Goal: Check status: Check status

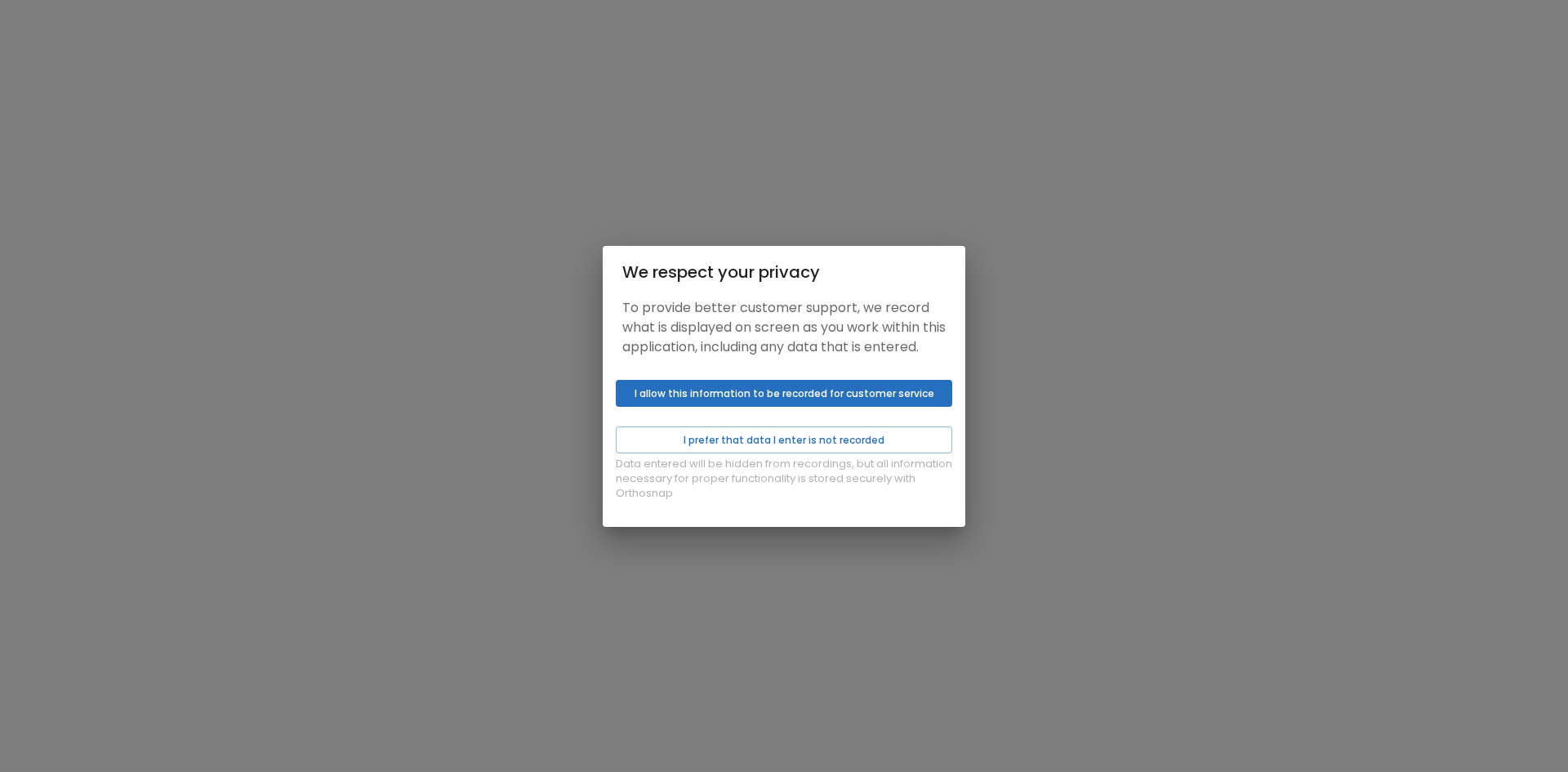
click at [761, 405] on button "I allow this information to be recorded for customer service" at bounding box center [784, 394] width 336 height 27
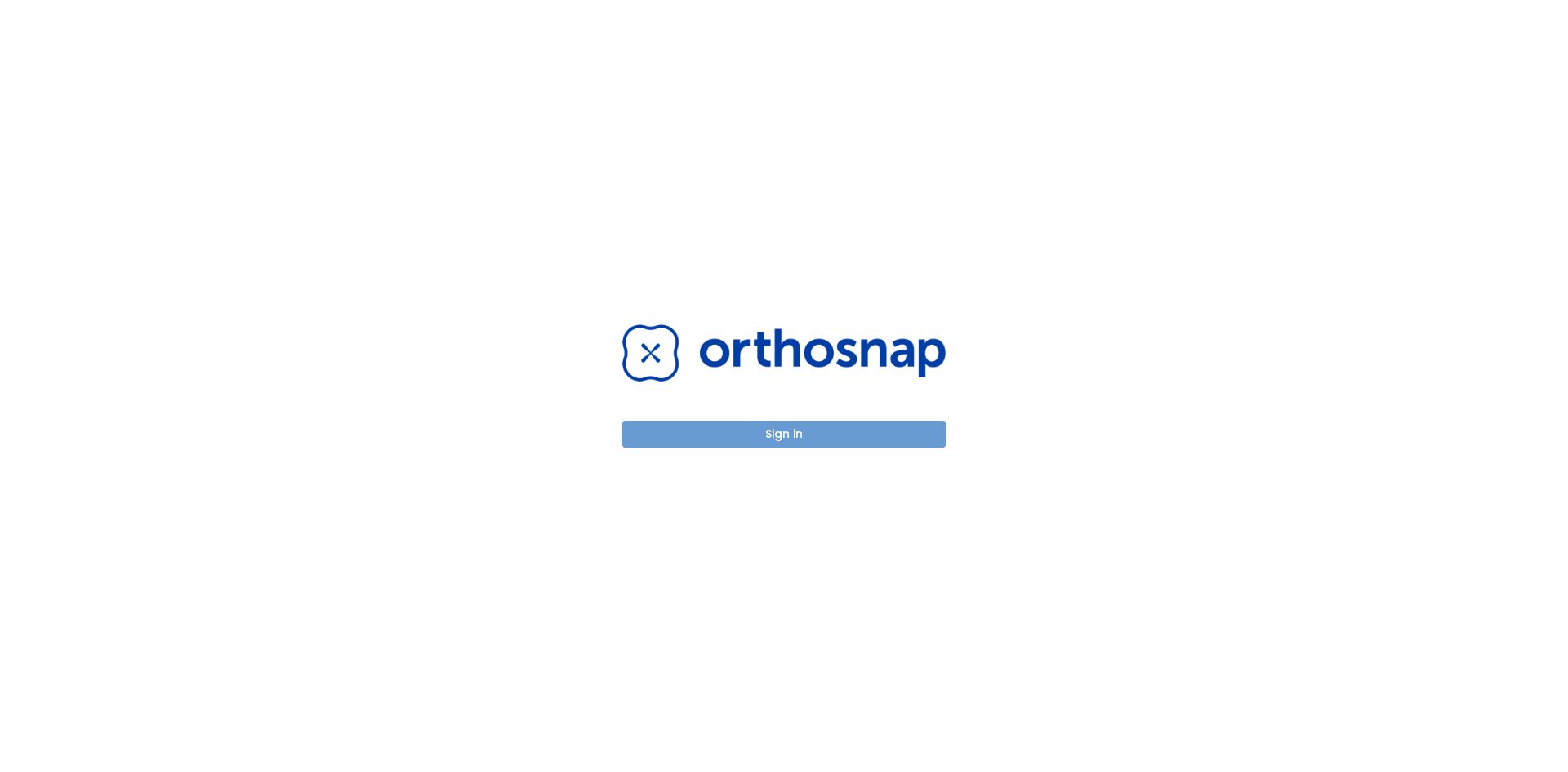
click at [762, 429] on button "Sign in" at bounding box center [784, 435] width 324 height 27
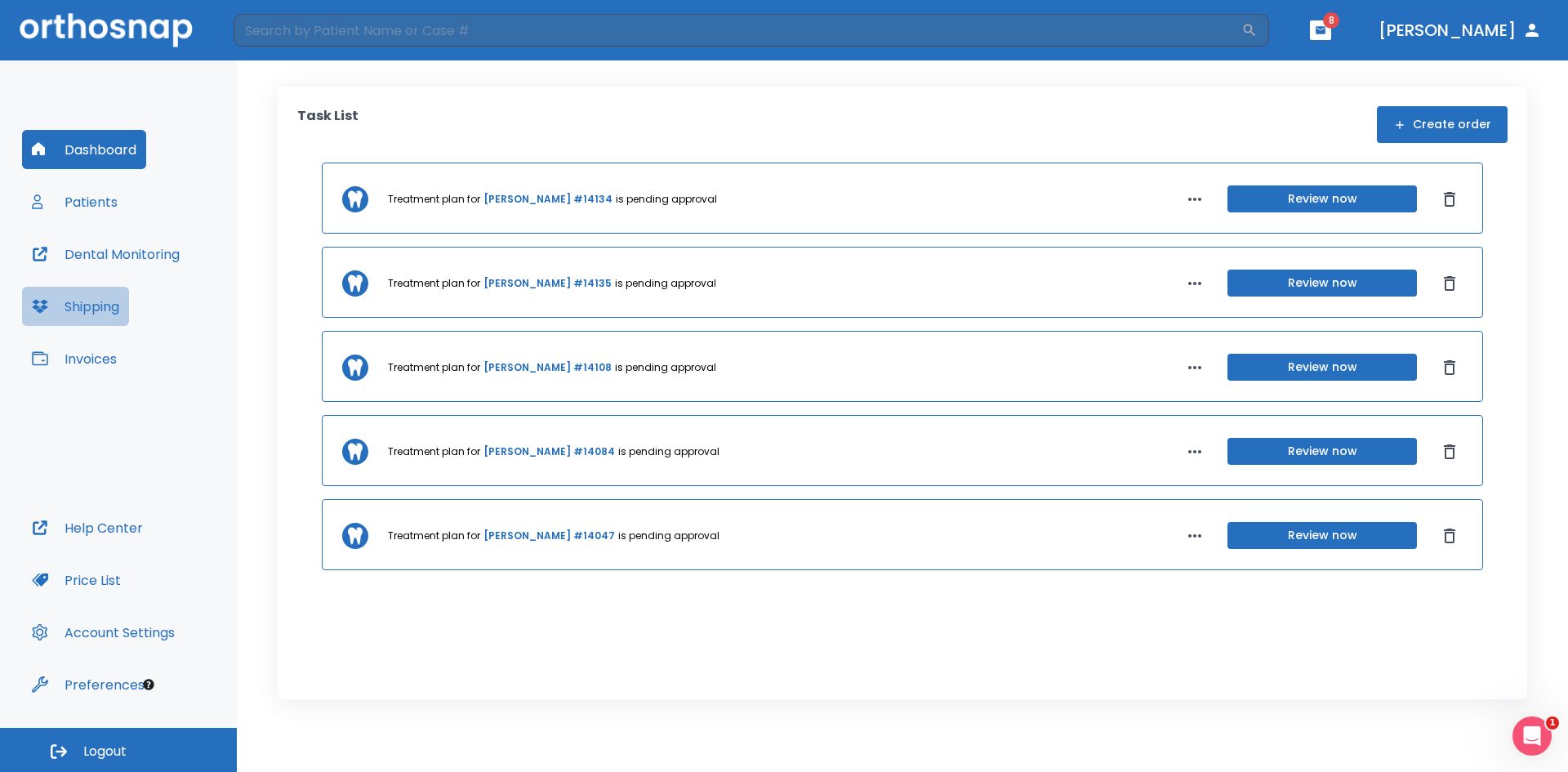
click at [86, 310] on button "Shipping" at bounding box center [75, 307] width 107 height 39
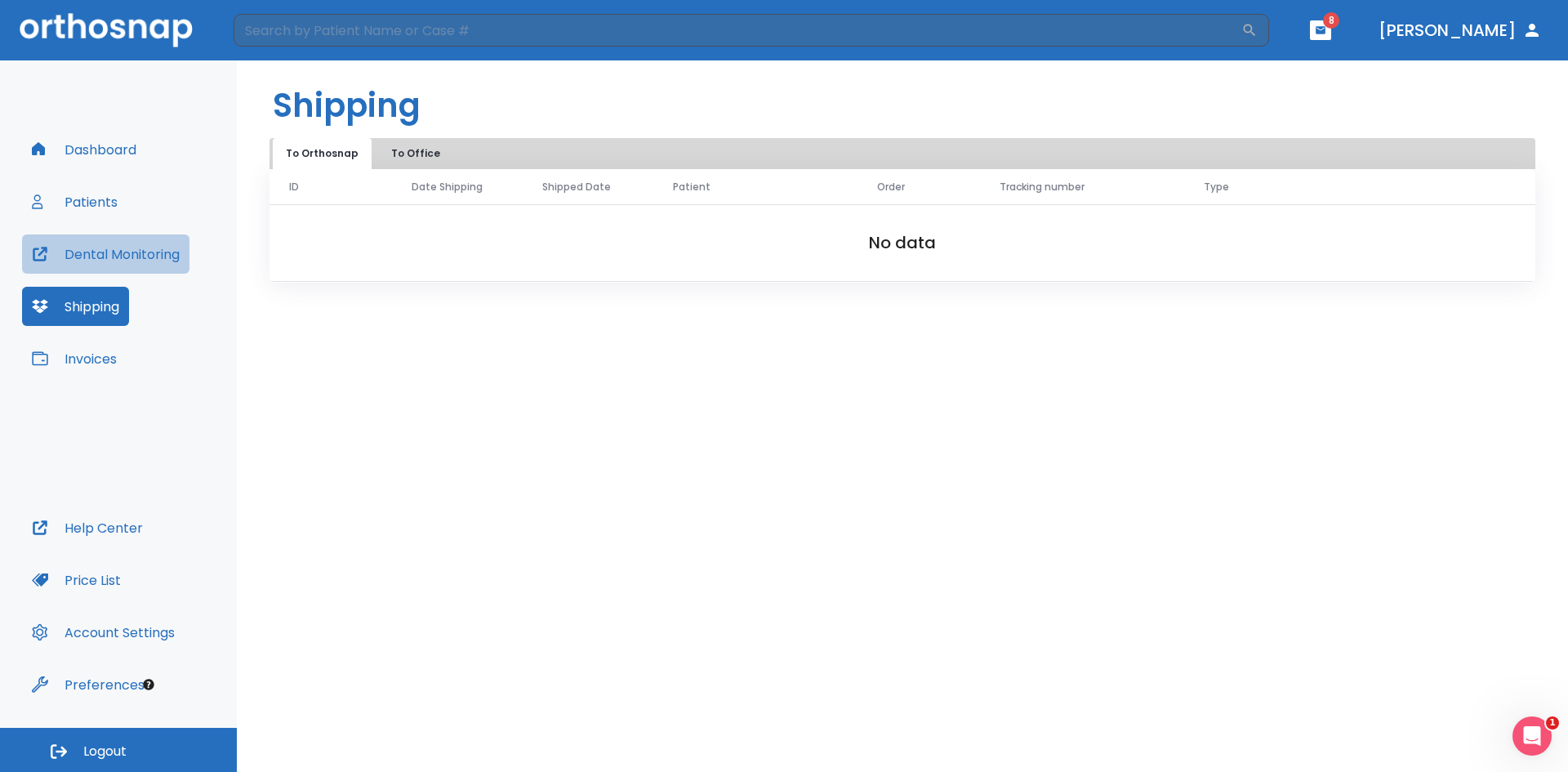
click at [83, 257] on button "Dental Monitoring" at bounding box center [106, 254] width 167 height 39
click at [98, 194] on button "Patients" at bounding box center [74, 202] width 105 height 39
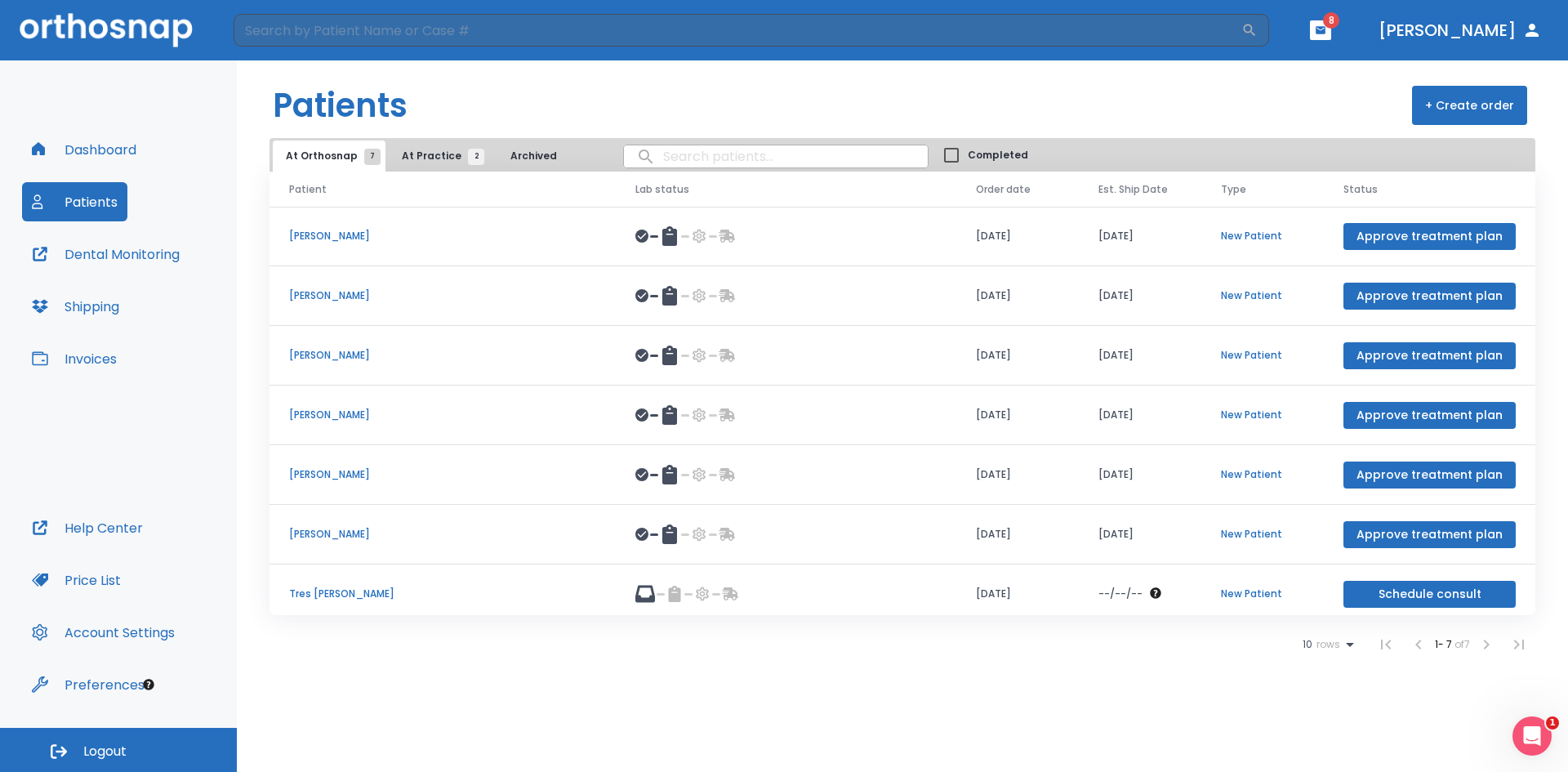
scroll to position [9, 0]
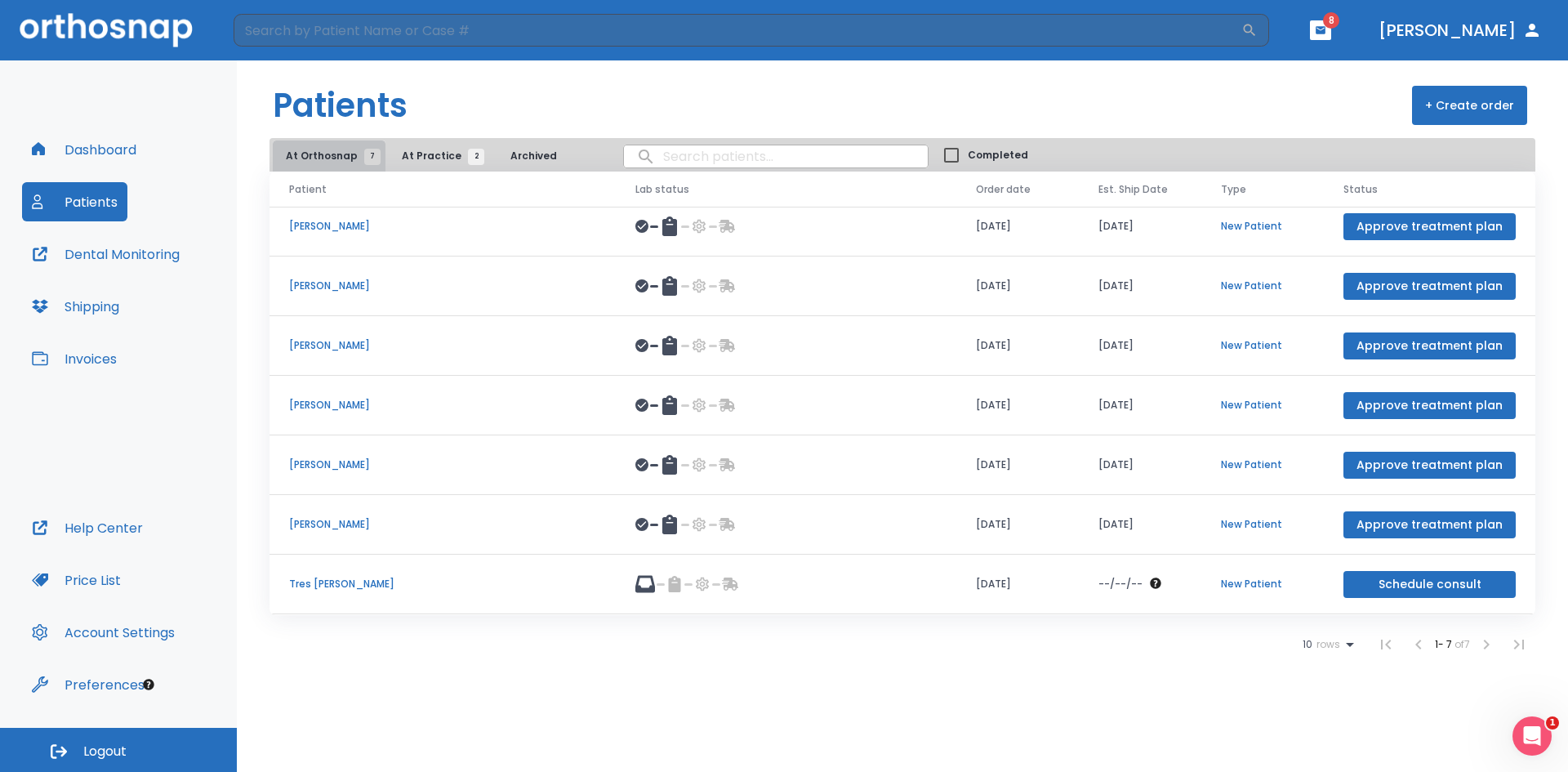
click at [350, 155] on span "At Orthosnap 7" at bounding box center [329, 155] width 86 height 15
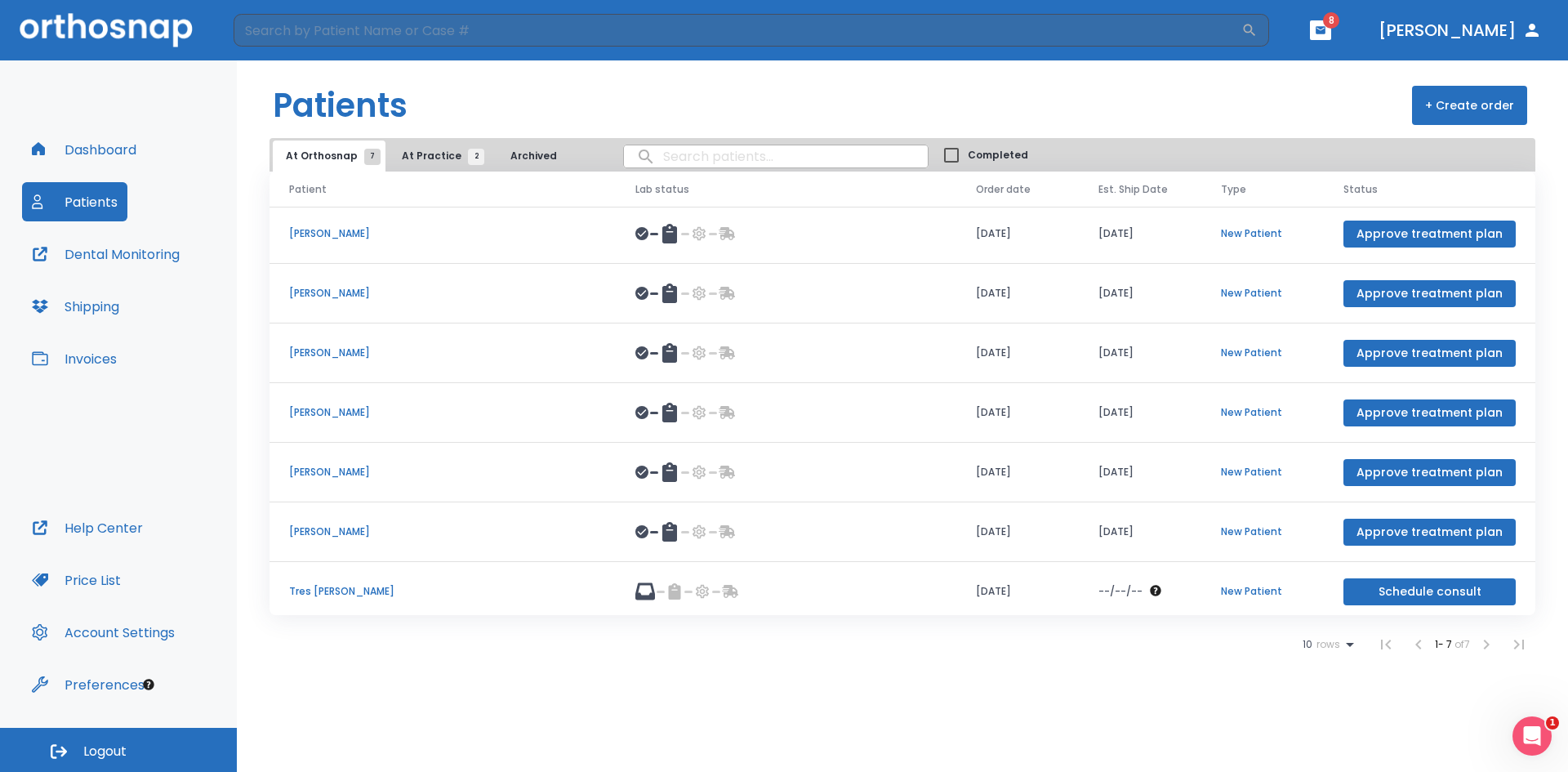
scroll to position [0, 0]
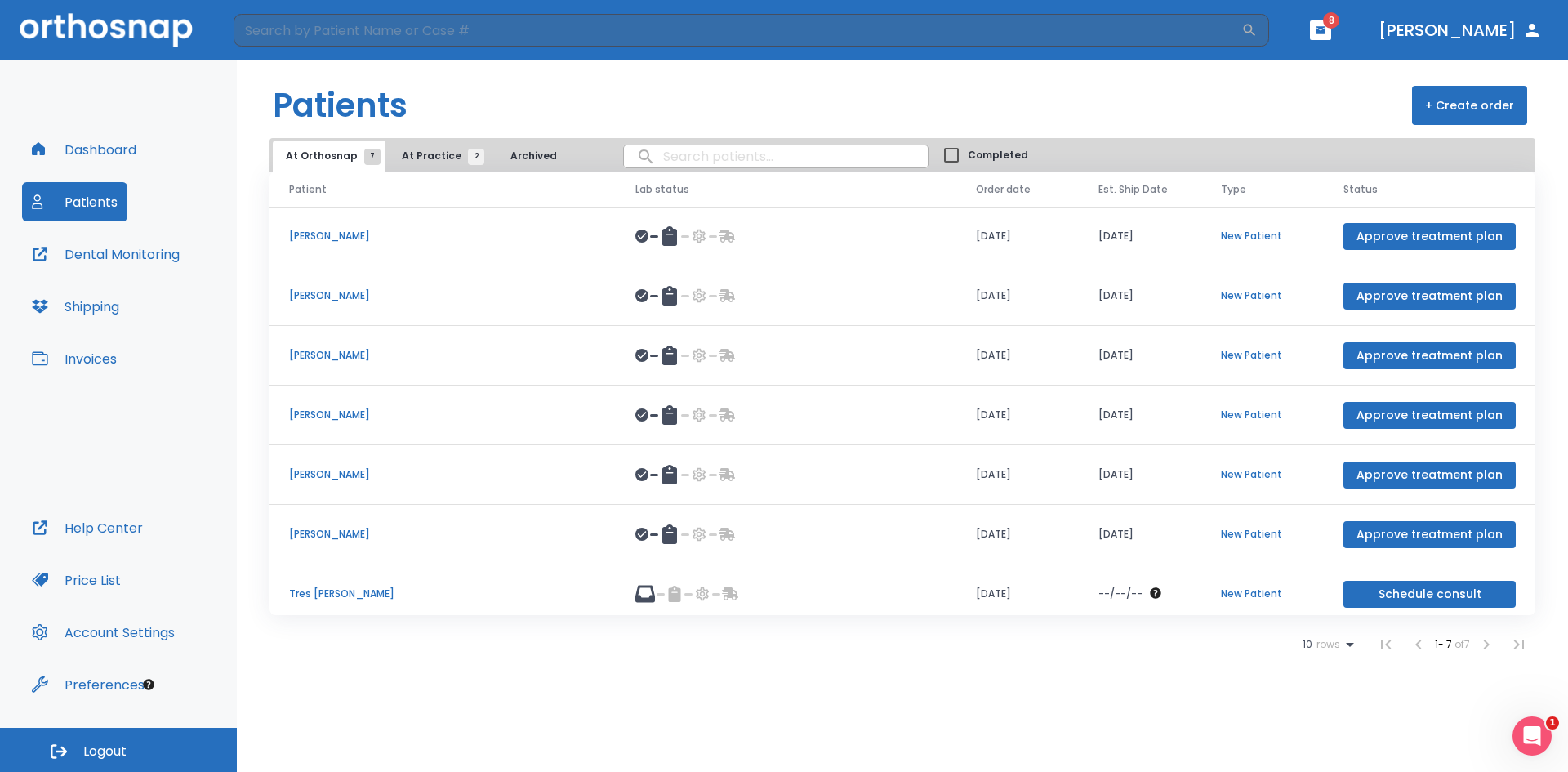
click at [85, 317] on button "Shipping" at bounding box center [75, 307] width 107 height 39
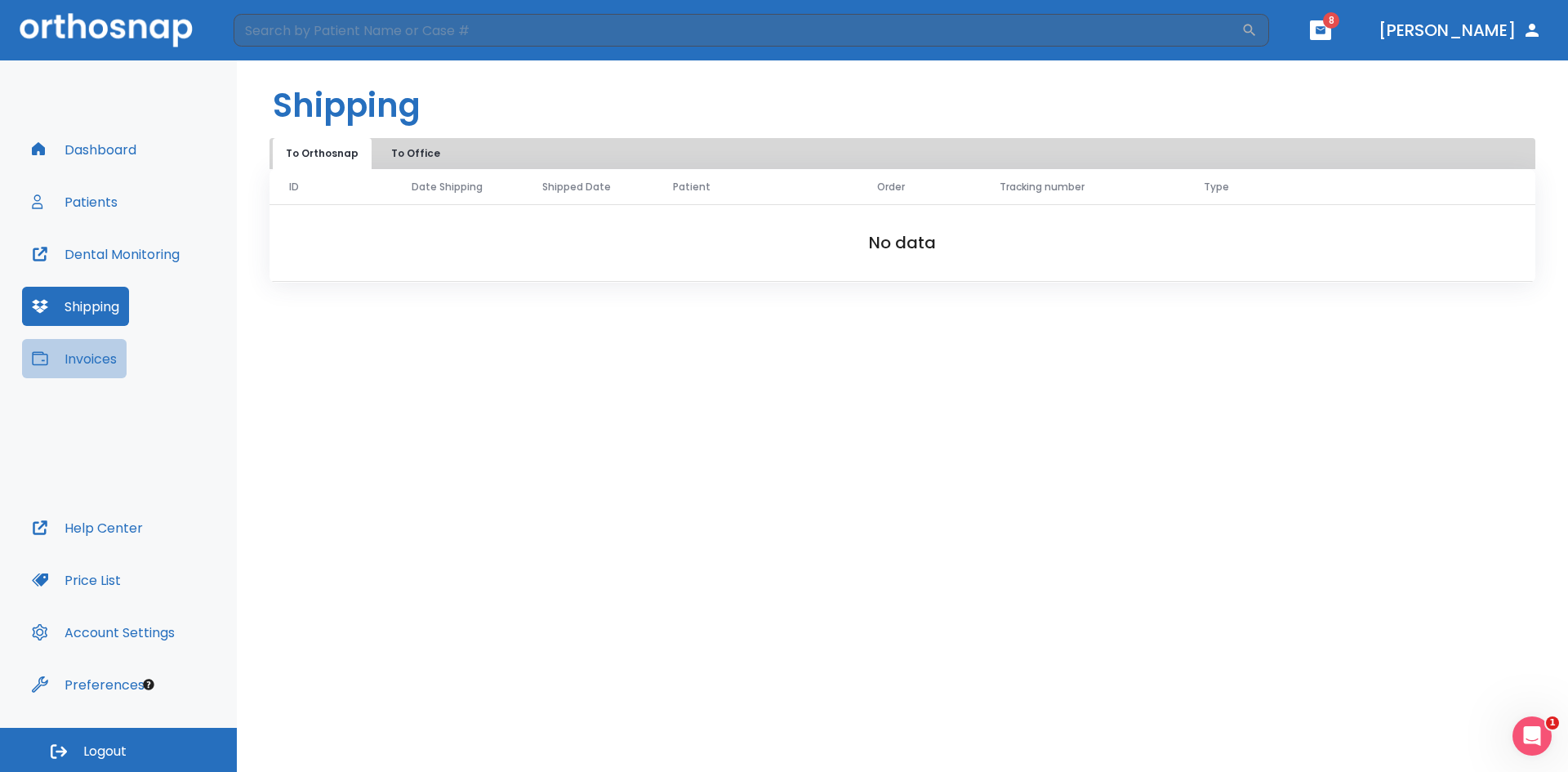
click at [93, 354] on button "Invoices" at bounding box center [74, 359] width 104 height 39
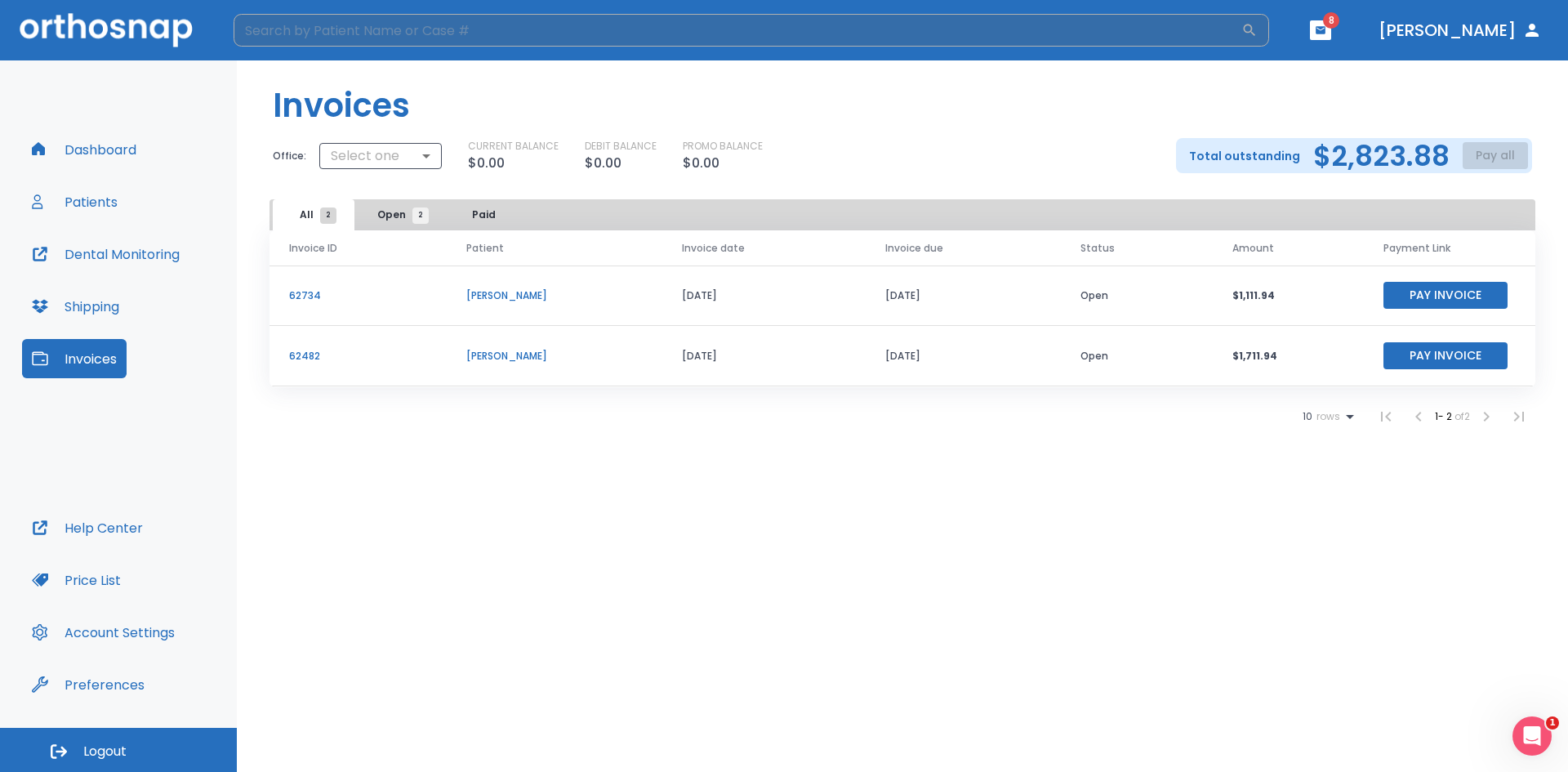
click at [320, 34] on input "search" at bounding box center [738, 30] width 1008 height 32
type input "frank coe"
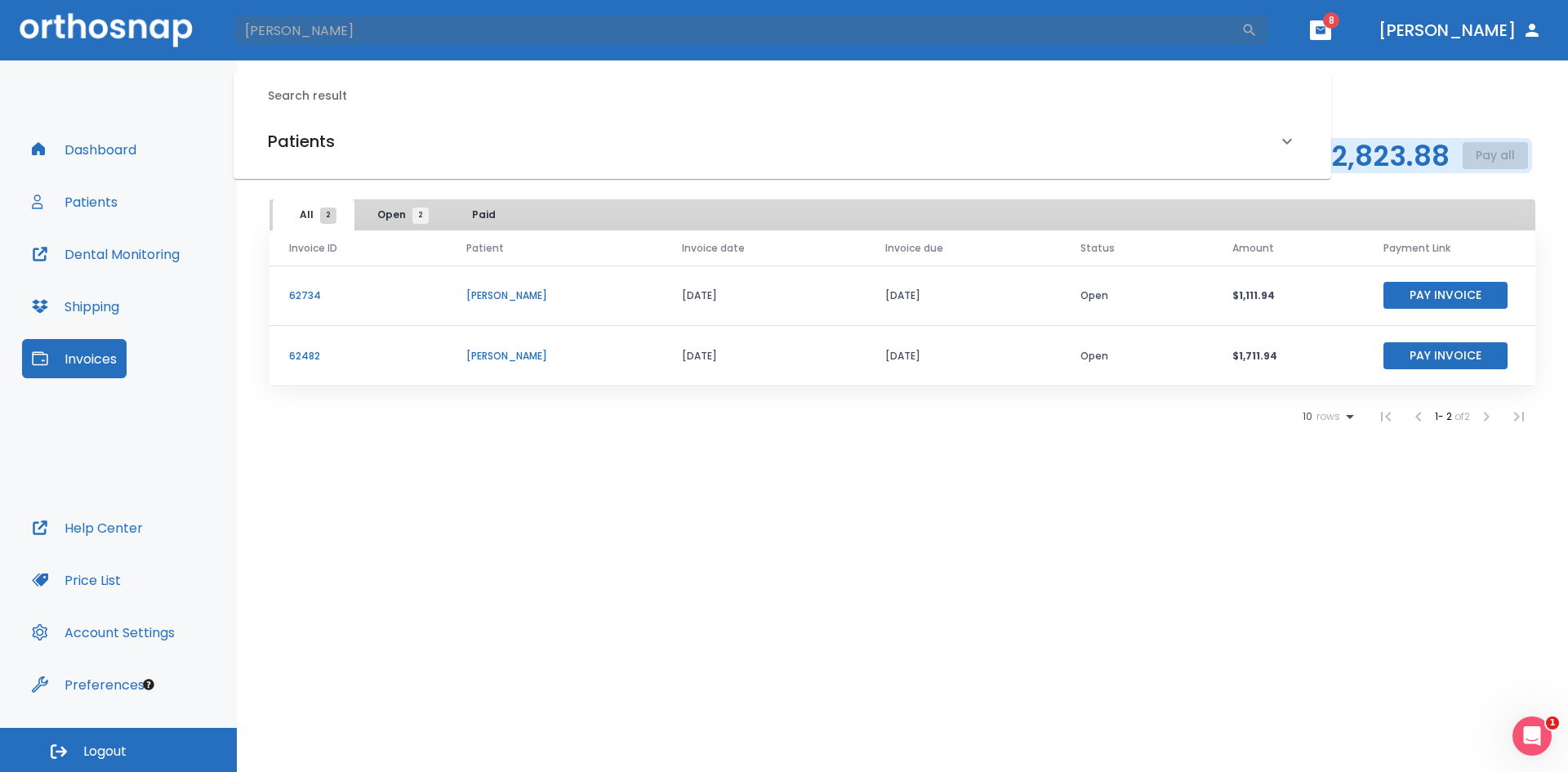
click at [116, 140] on button "Dashboard" at bounding box center [84, 149] width 124 height 39
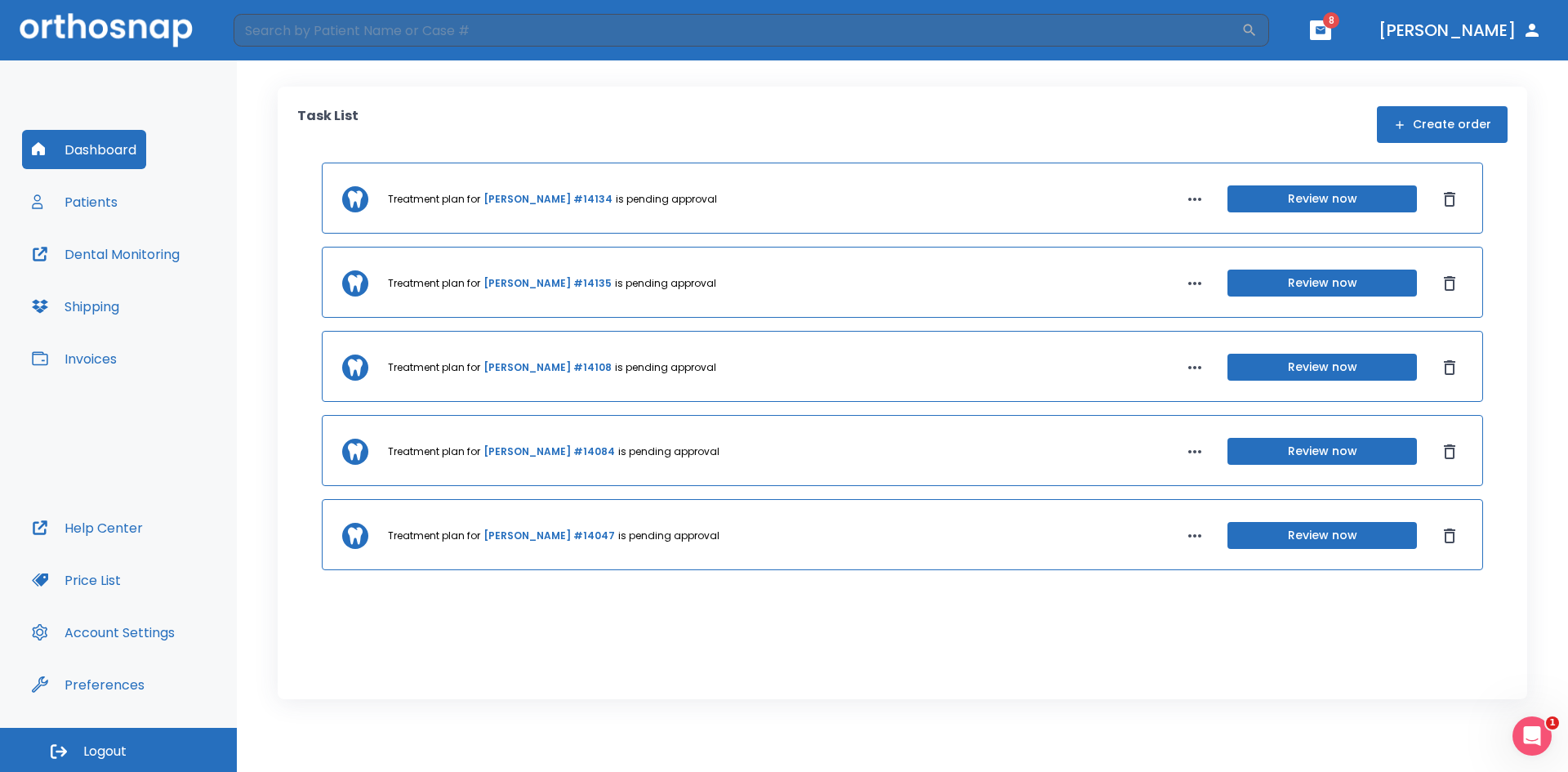
click at [75, 196] on button "Patients" at bounding box center [74, 202] width 105 height 39
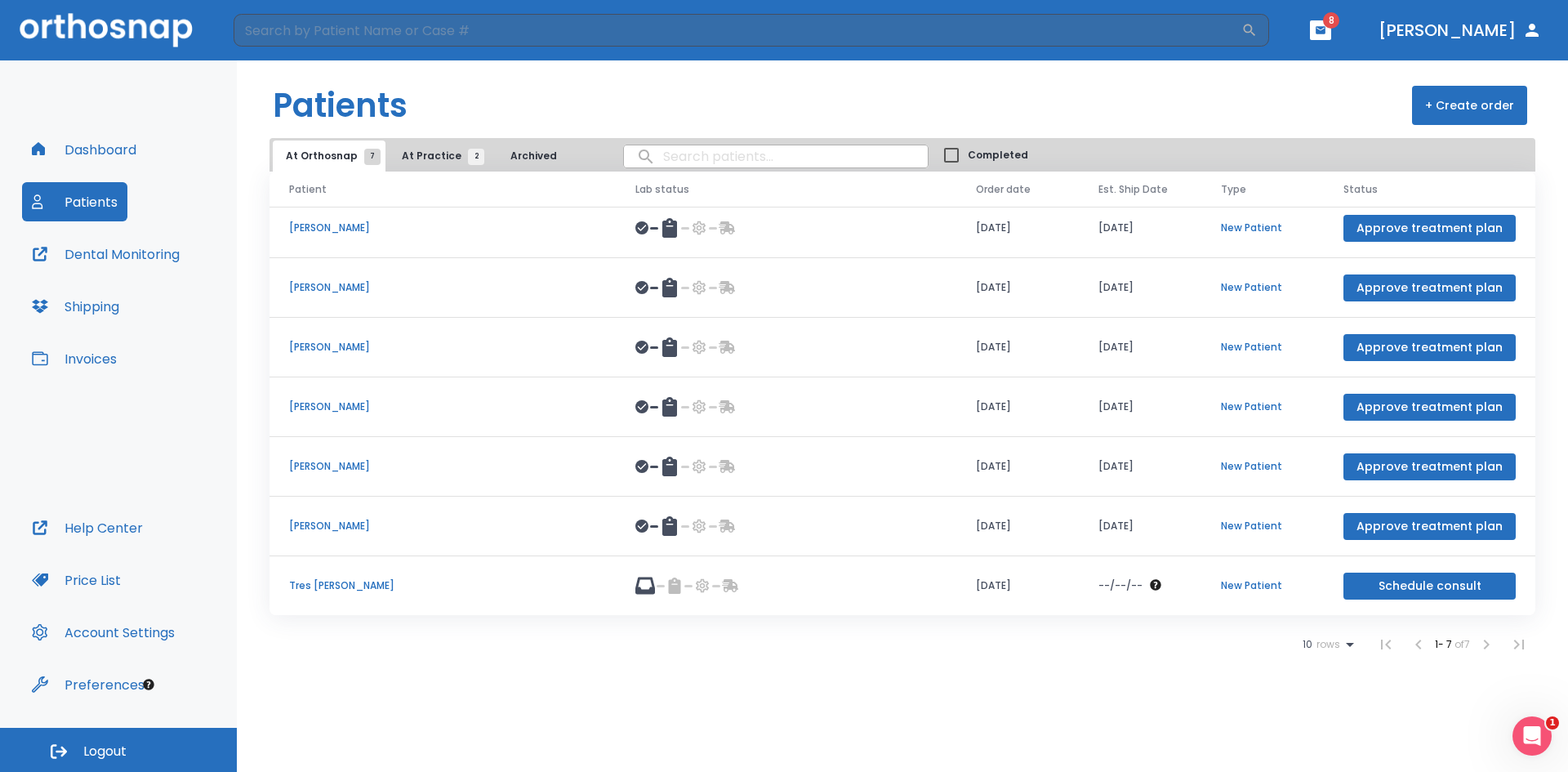
scroll to position [9, 0]
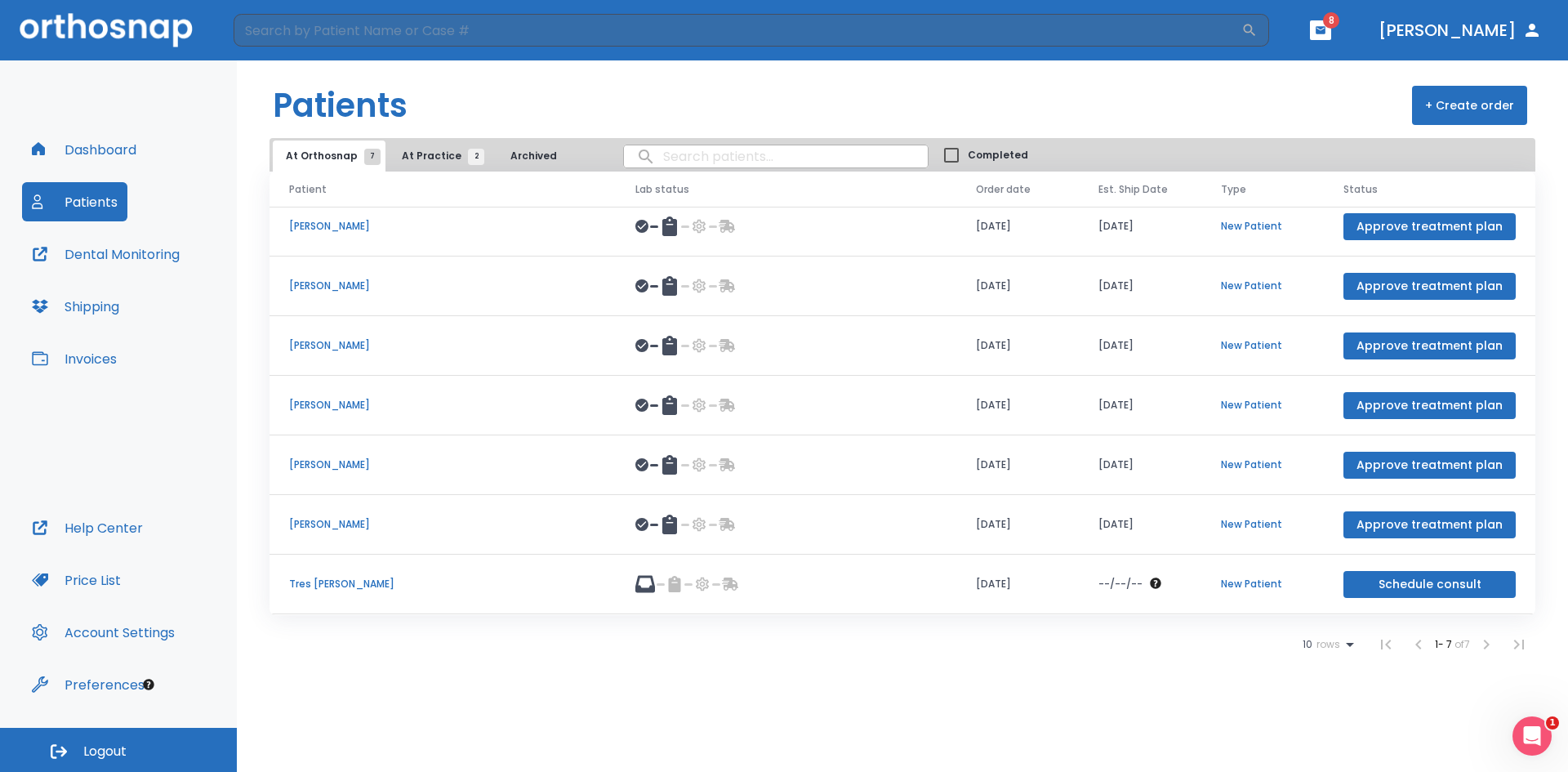
click at [79, 201] on button "Patients" at bounding box center [74, 202] width 105 height 39
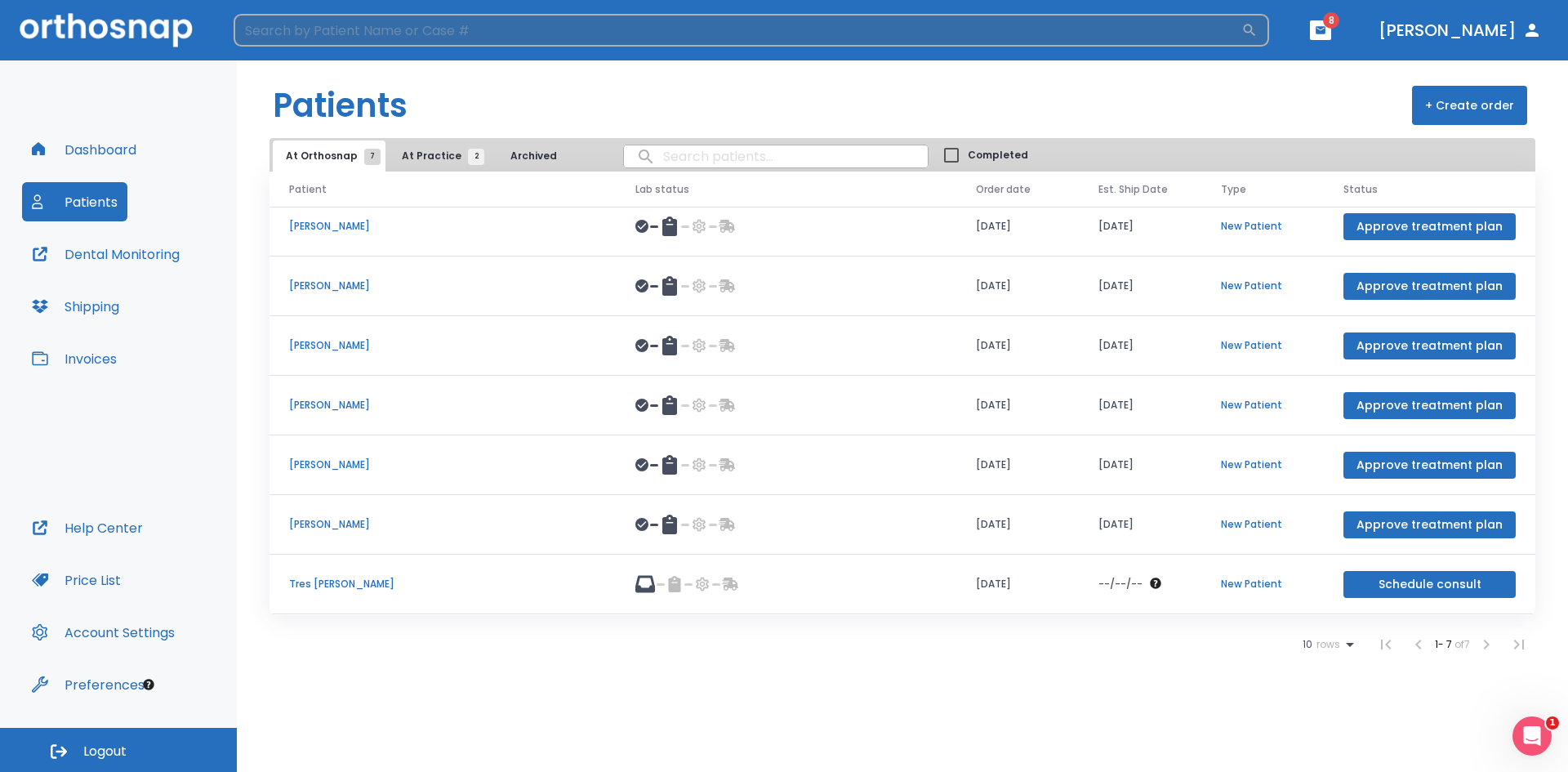
click at [463, 35] on input "search" at bounding box center [738, 30] width 1008 height 32
type input "coe"
click at [1258, 26] on icon "button" at bounding box center [1249, 30] width 16 height 16
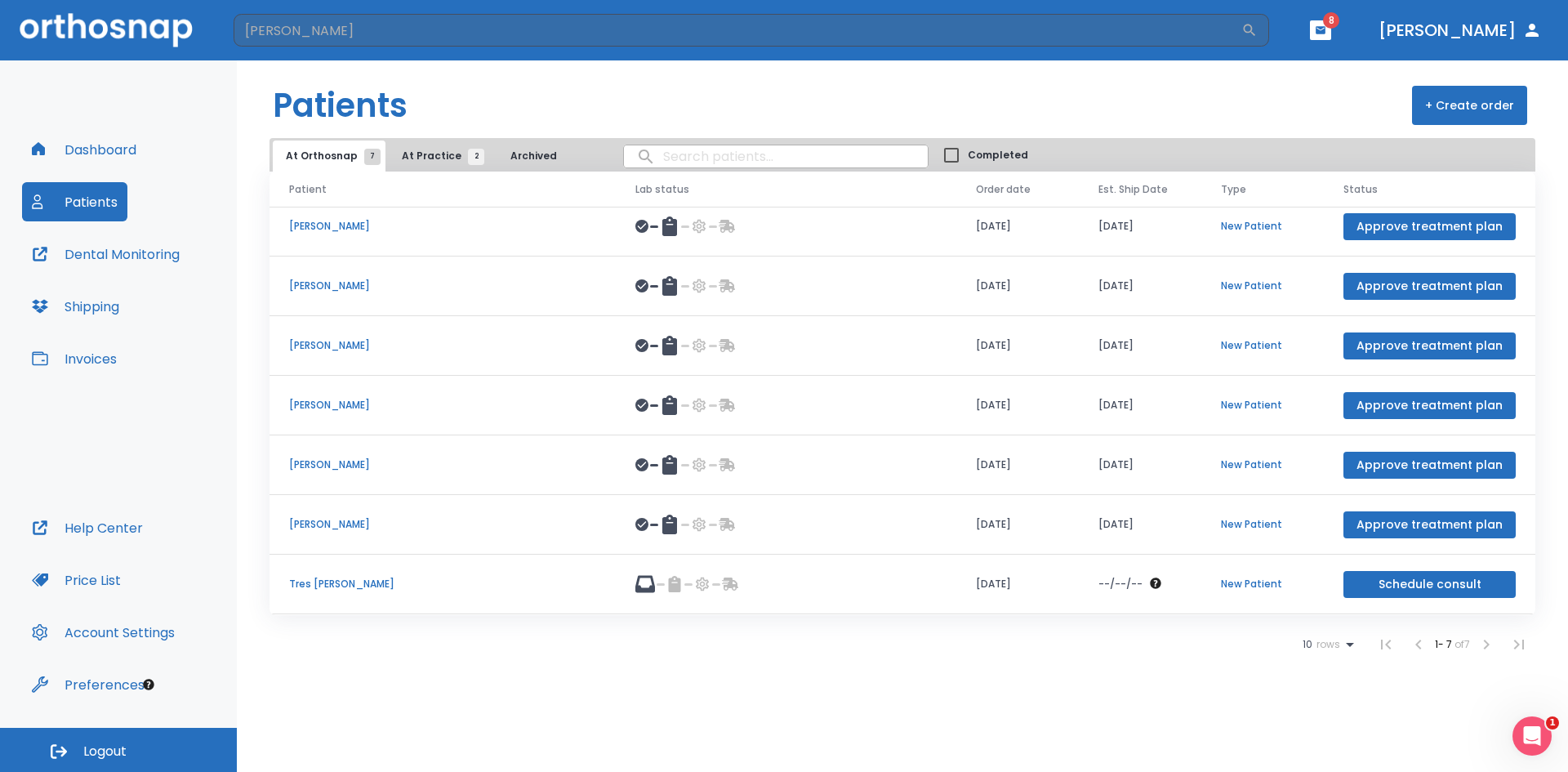
click at [1339, 24] on span "8" at bounding box center [1331, 20] width 16 height 16
click at [1325, 32] on icon "button" at bounding box center [1320, 30] width 9 height 8
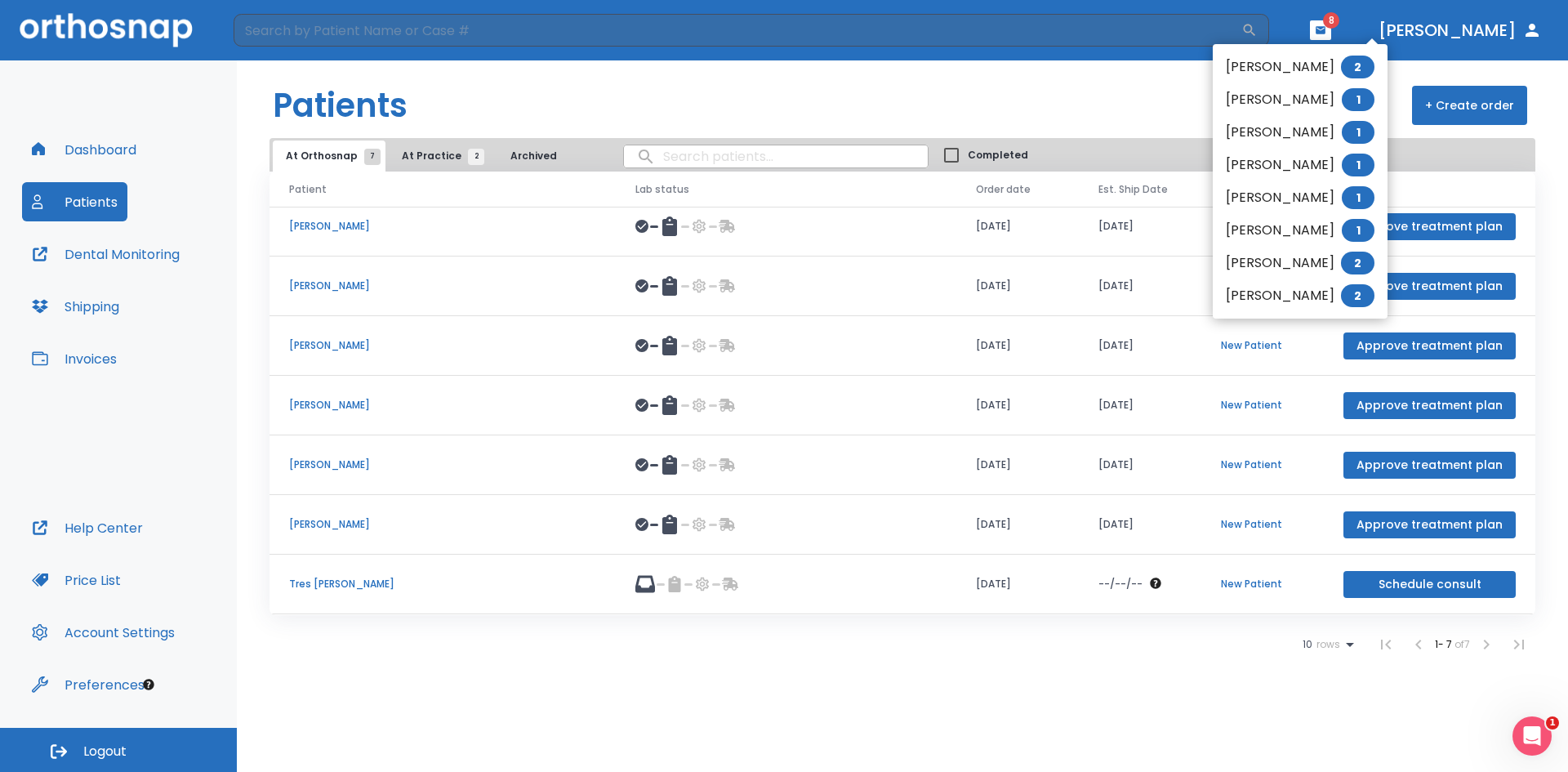
click at [1361, 61] on span "2" at bounding box center [1357, 67] width 33 height 23
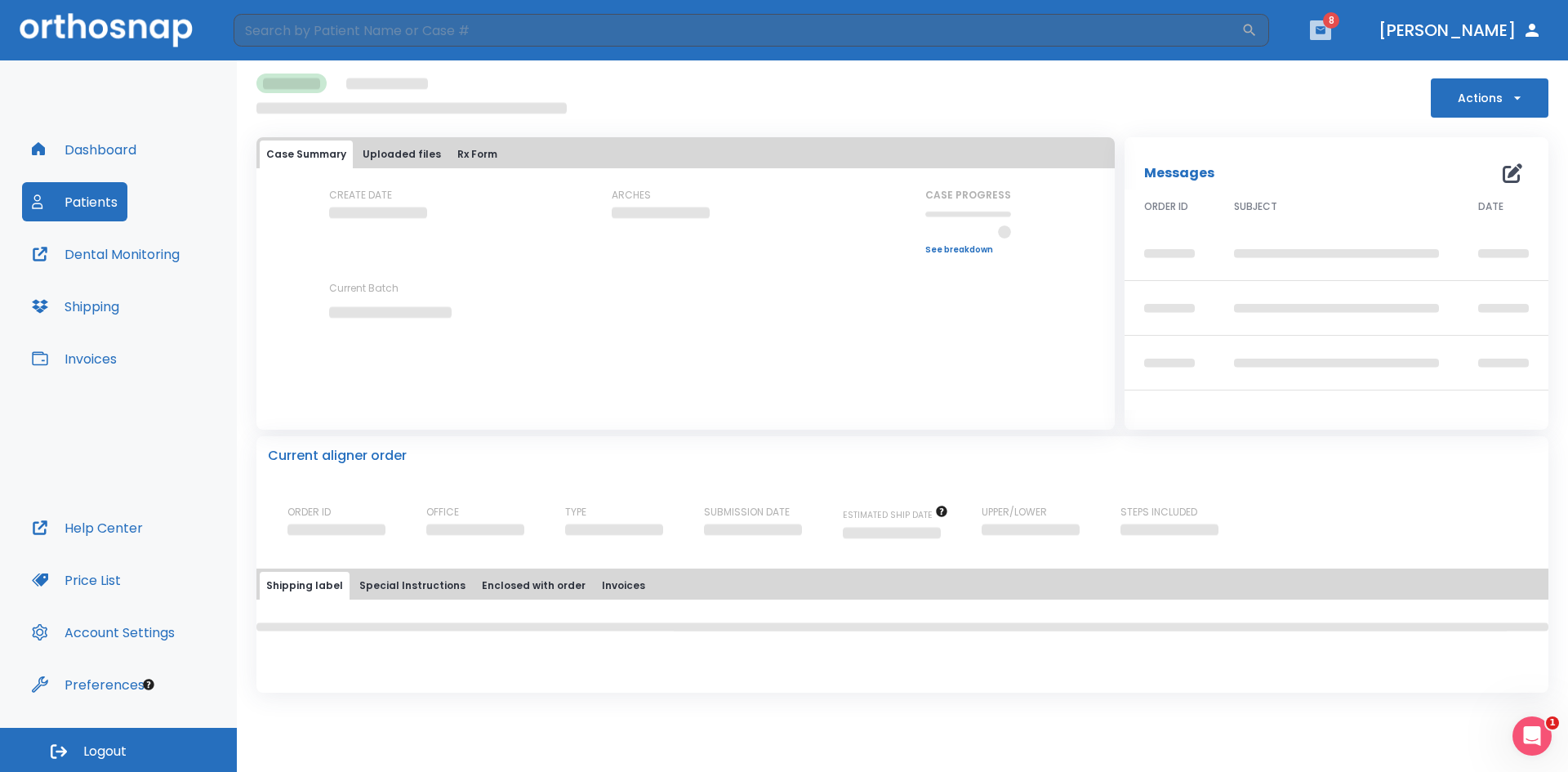
click at [1325, 32] on icon "button" at bounding box center [1320, 30] width 9 height 8
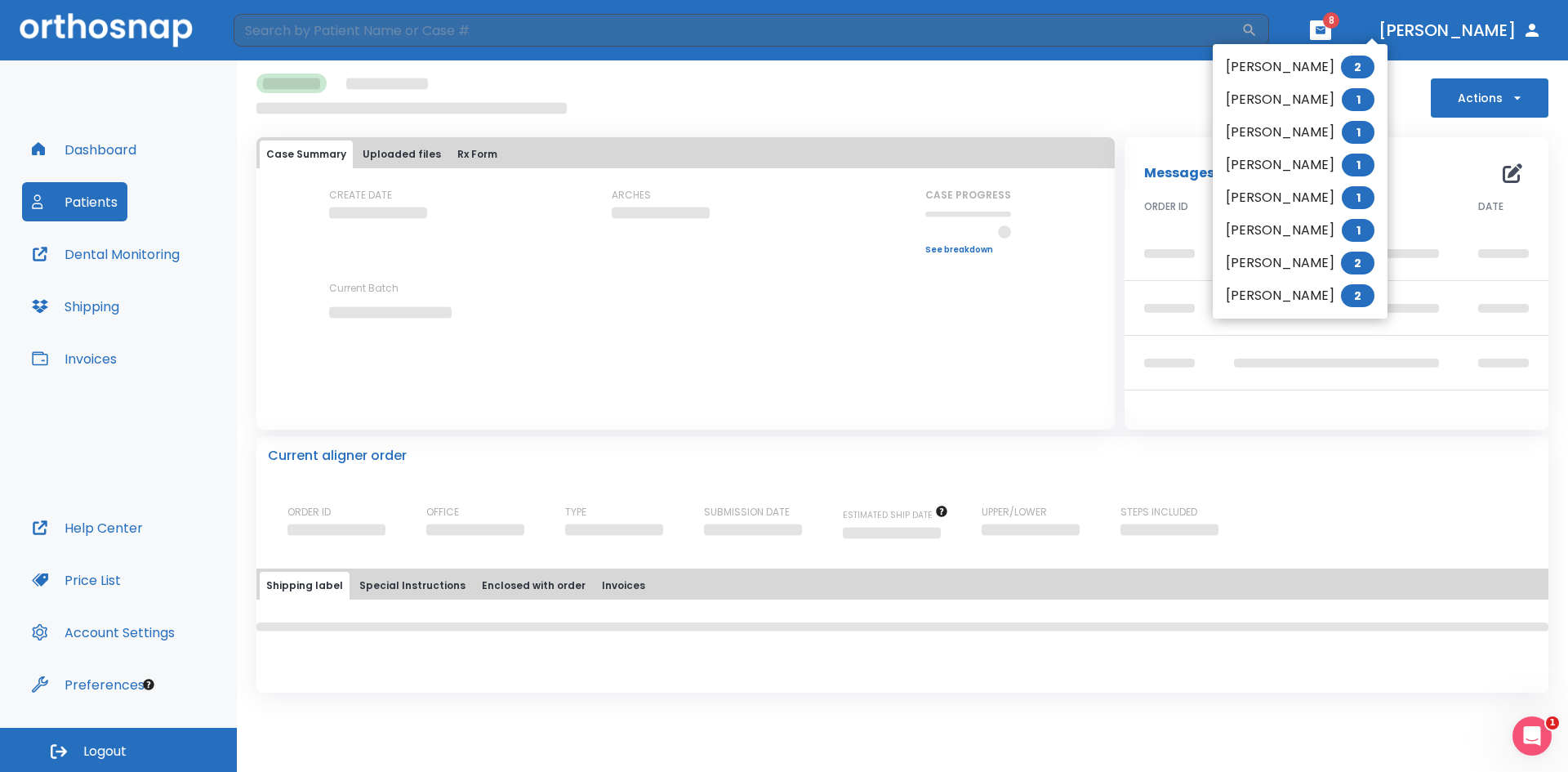
click at [1385, 32] on div at bounding box center [784, 386] width 1568 height 772
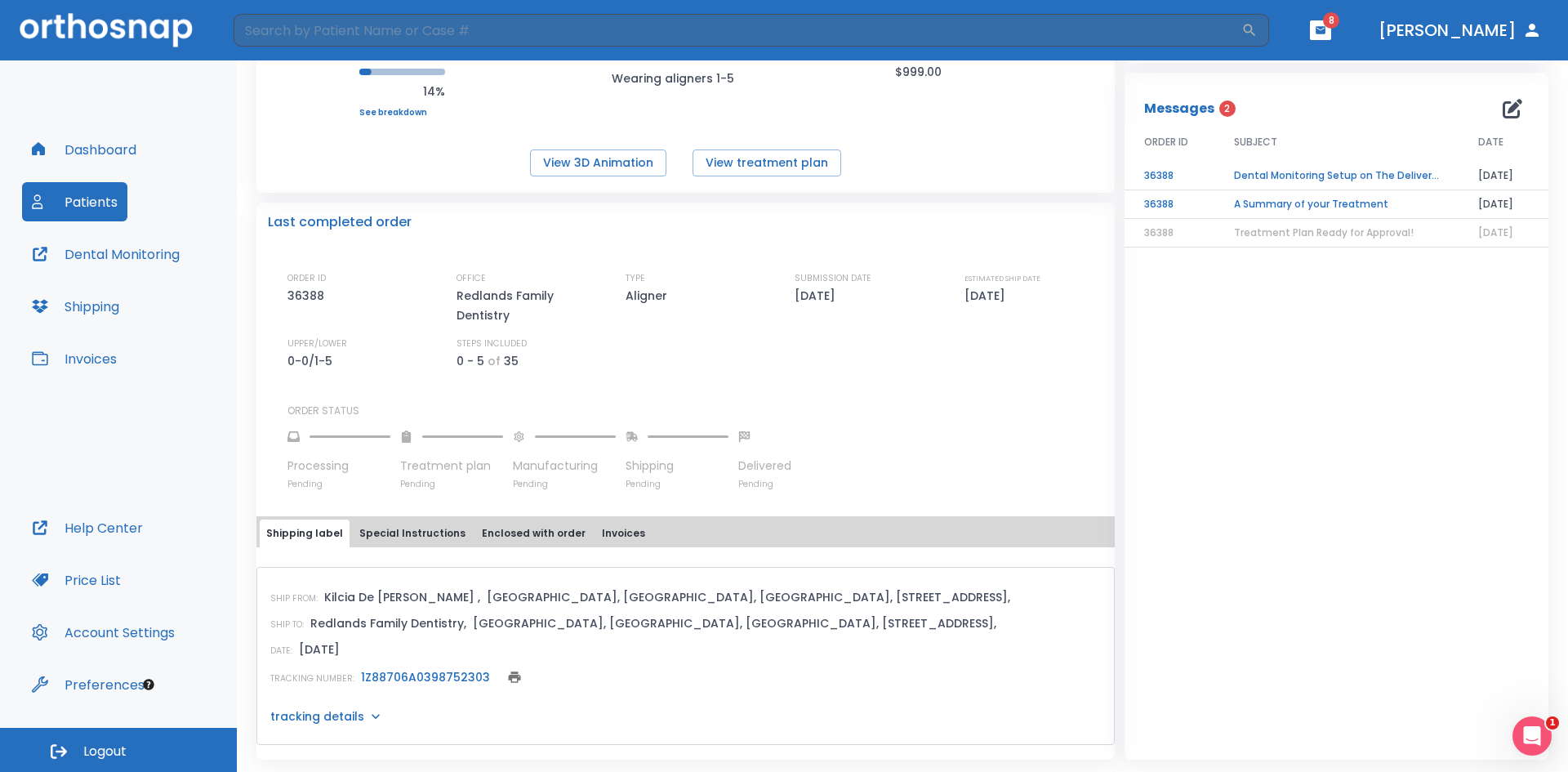
scroll to position [251, 0]
click at [330, 712] on p "tracking details" at bounding box center [318, 715] width 94 height 16
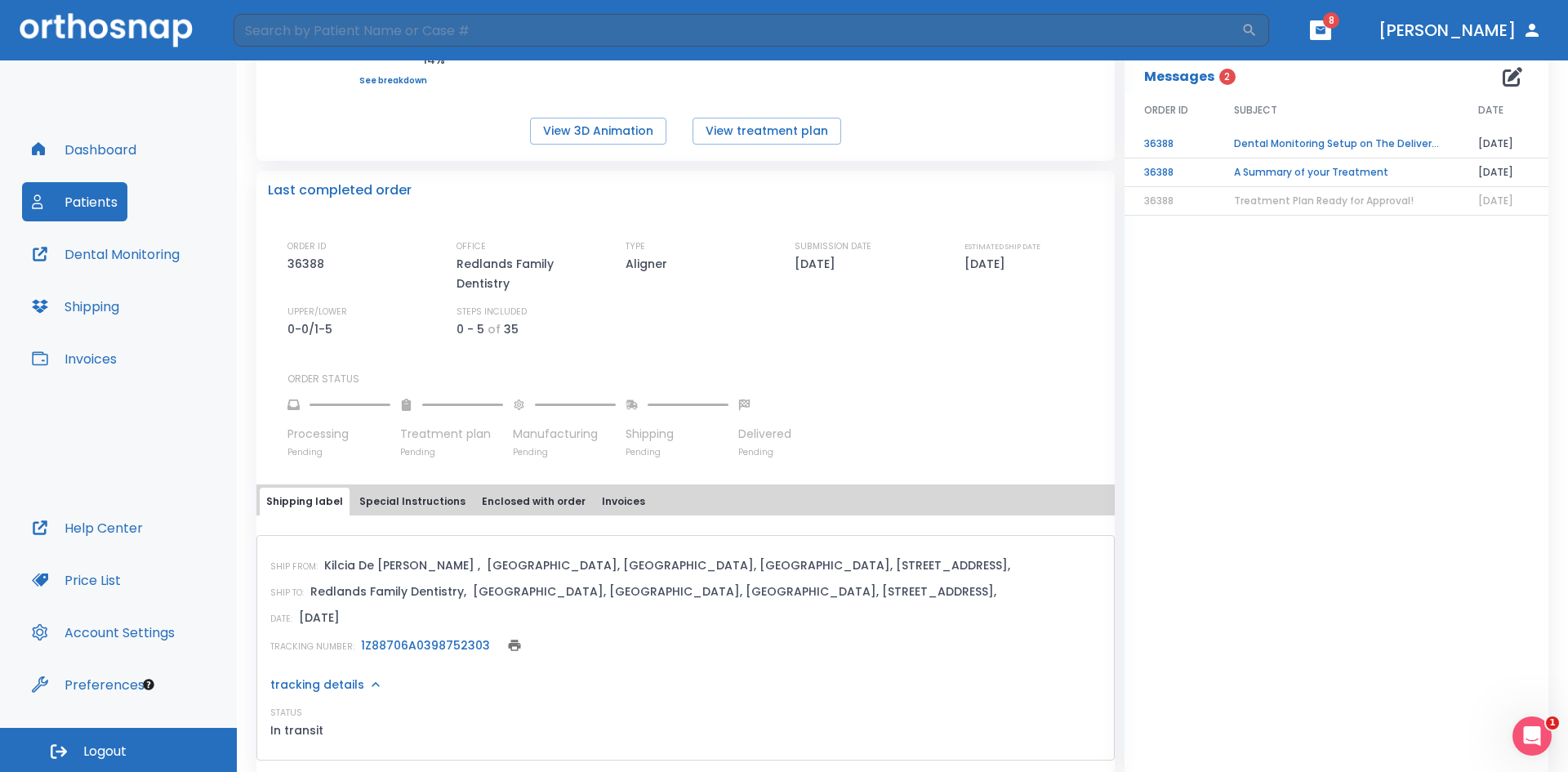
scroll to position [298, 0]
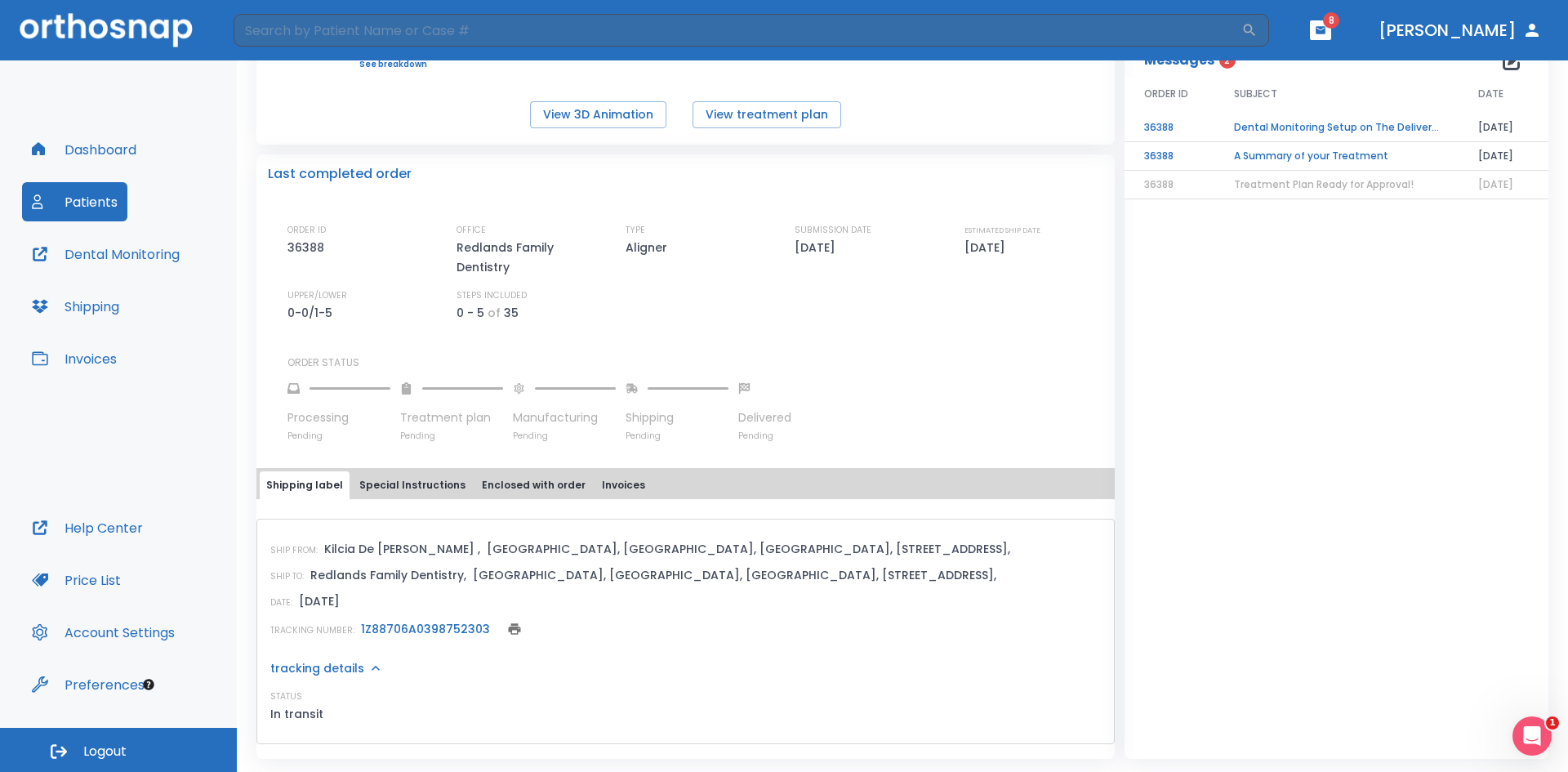
click at [411, 631] on link "1Z88706A0398752303" at bounding box center [425, 629] width 129 height 16
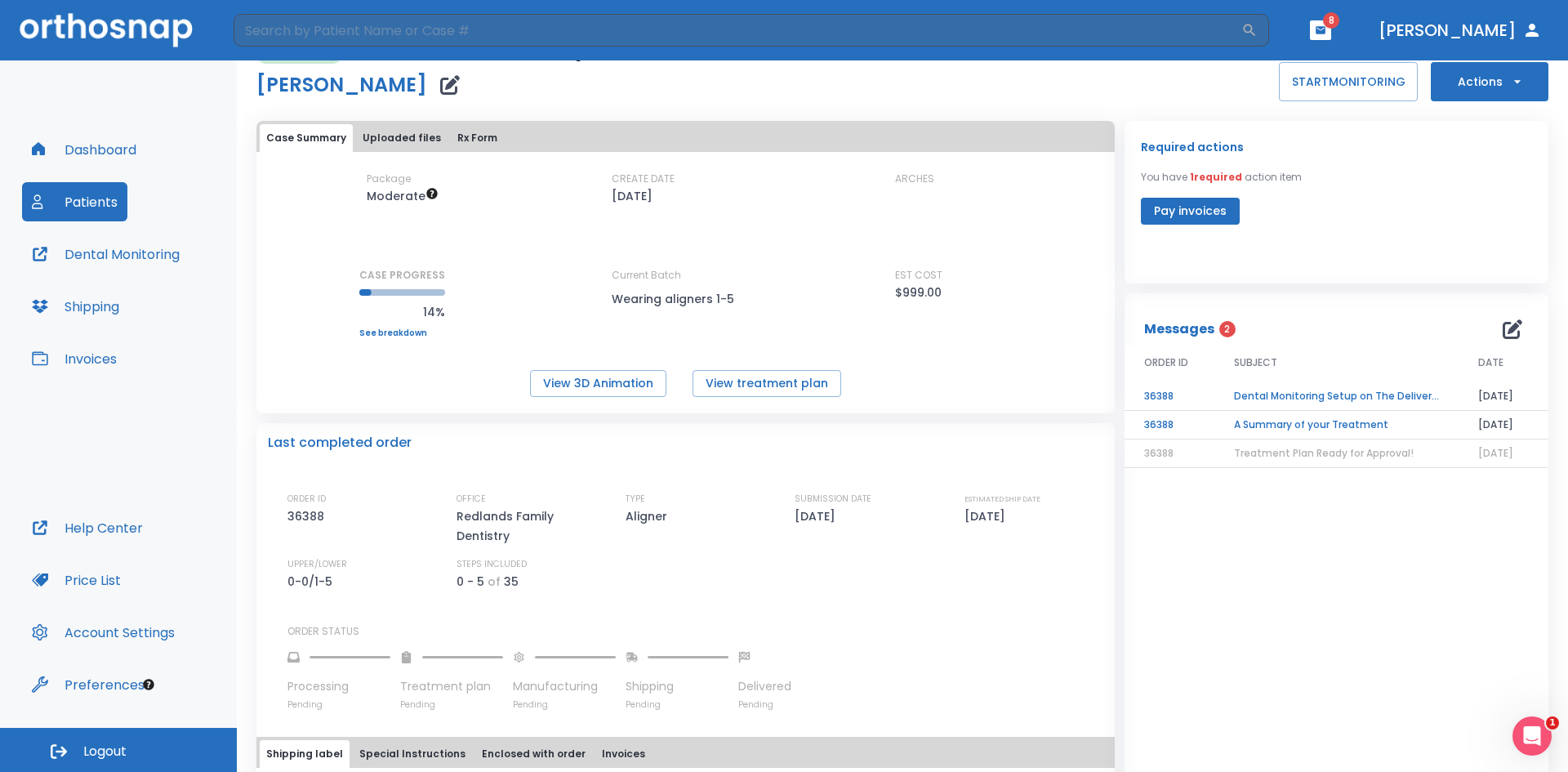
scroll to position [0, 0]
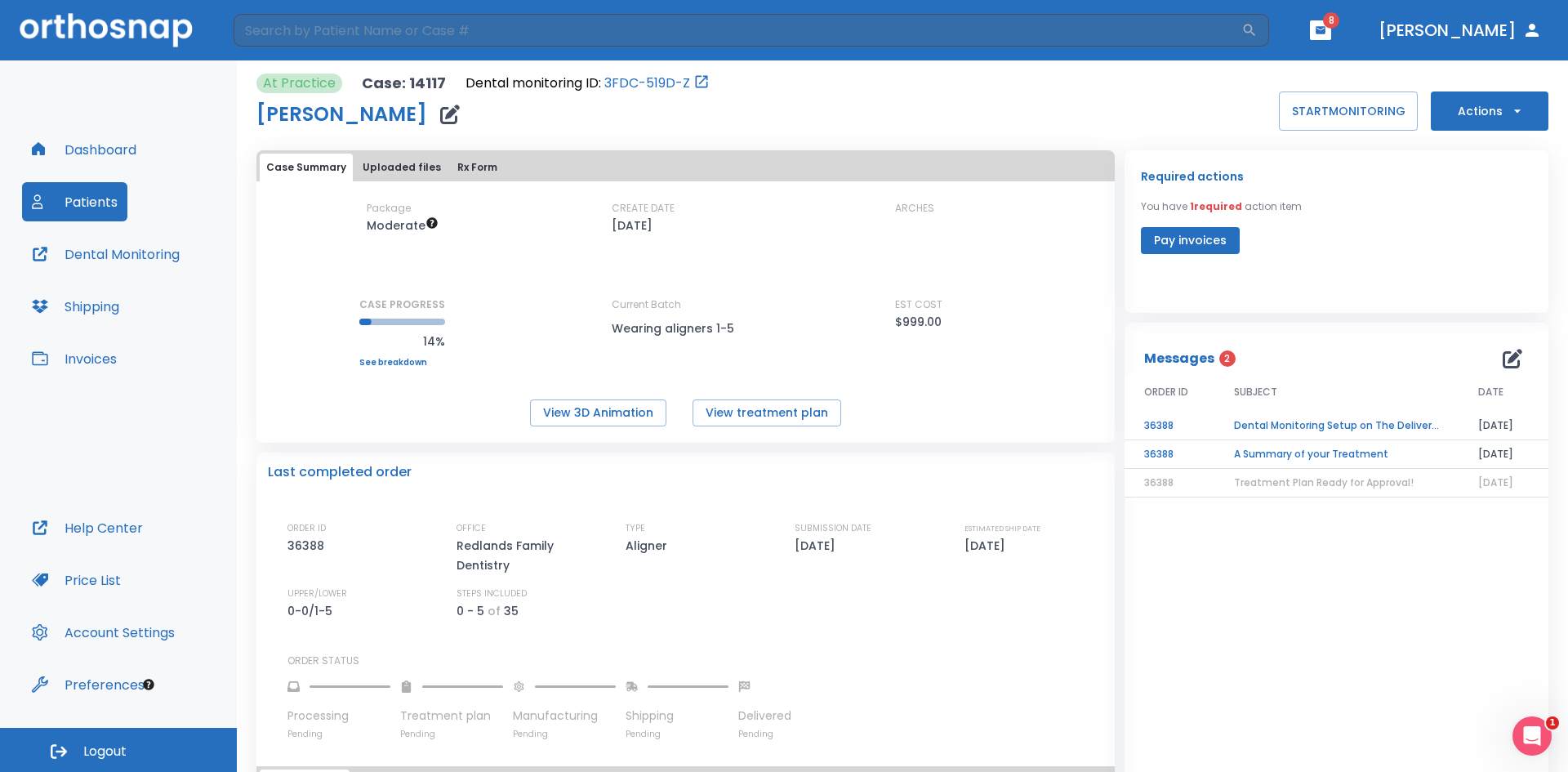
click at [1394, 29] on header "​ 8 Dr. Hoffer" at bounding box center [784, 30] width 1568 height 61
click at [1325, 29] on icon "button" at bounding box center [1320, 30] width 9 height 8
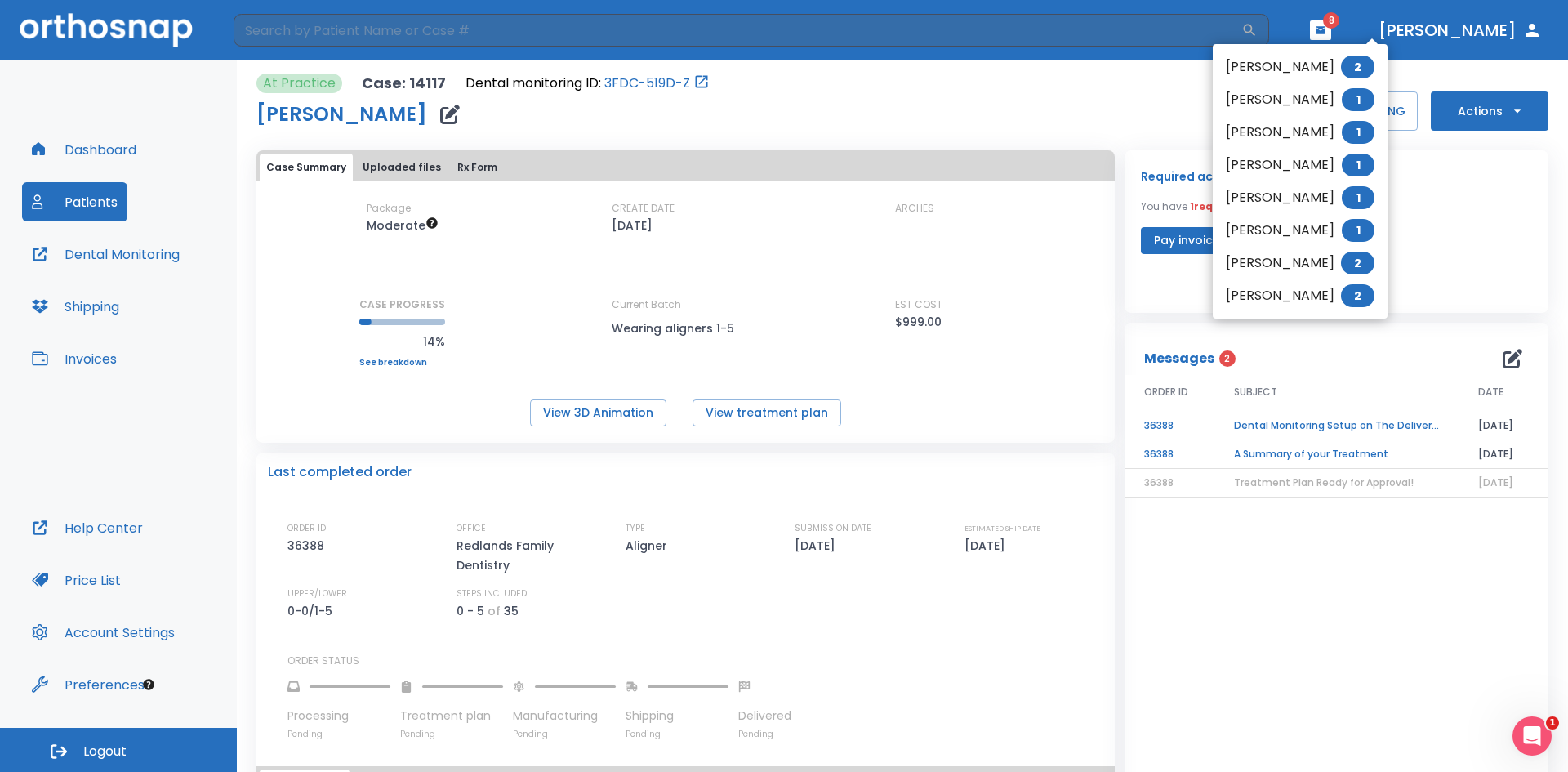
click at [1358, 93] on span "1" at bounding box center [1358, 99] width 32 height 23
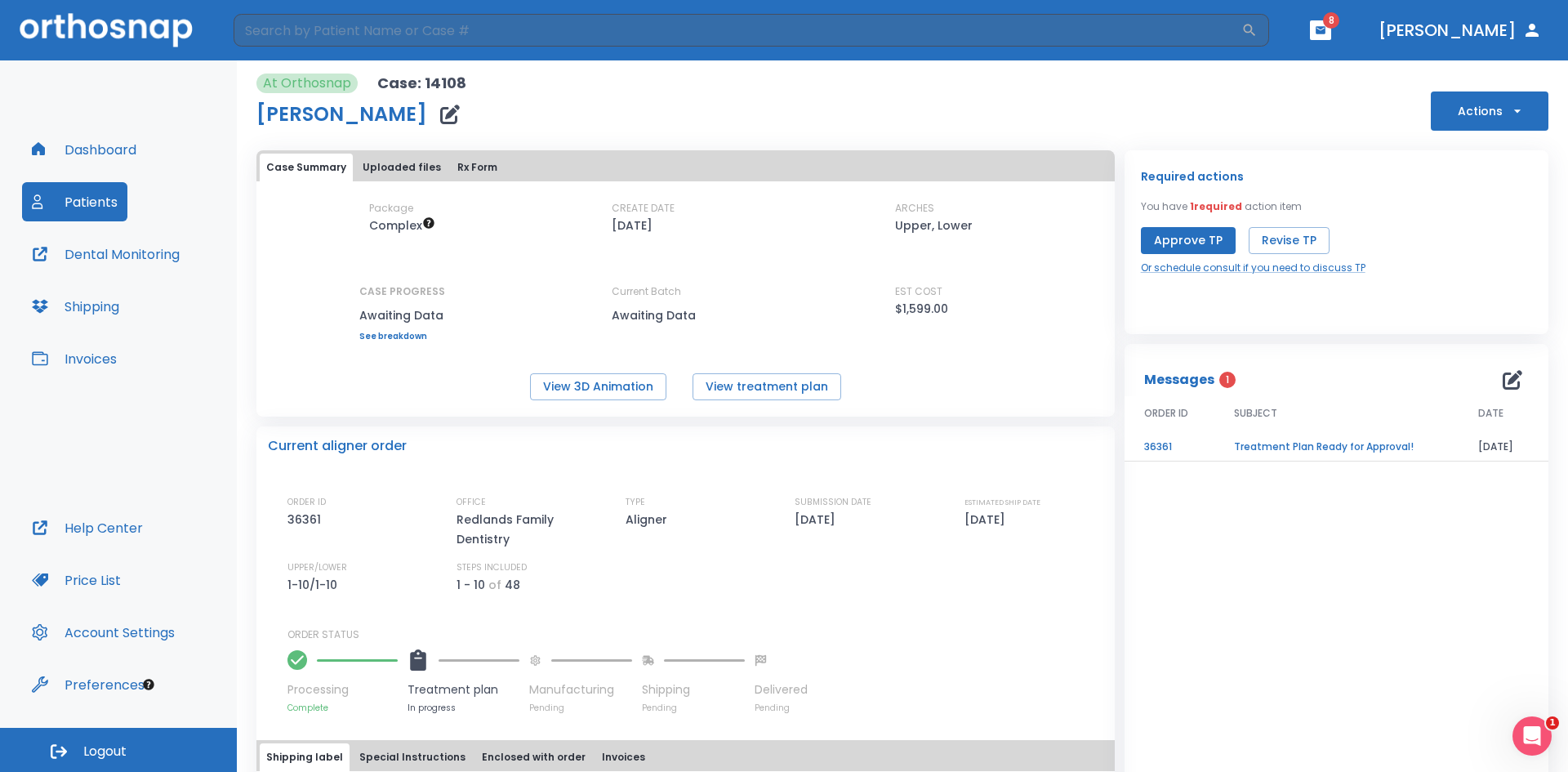
click at [403, 167] on button "Uploaded files" at bounding box center [401, 167] width 91 height 28
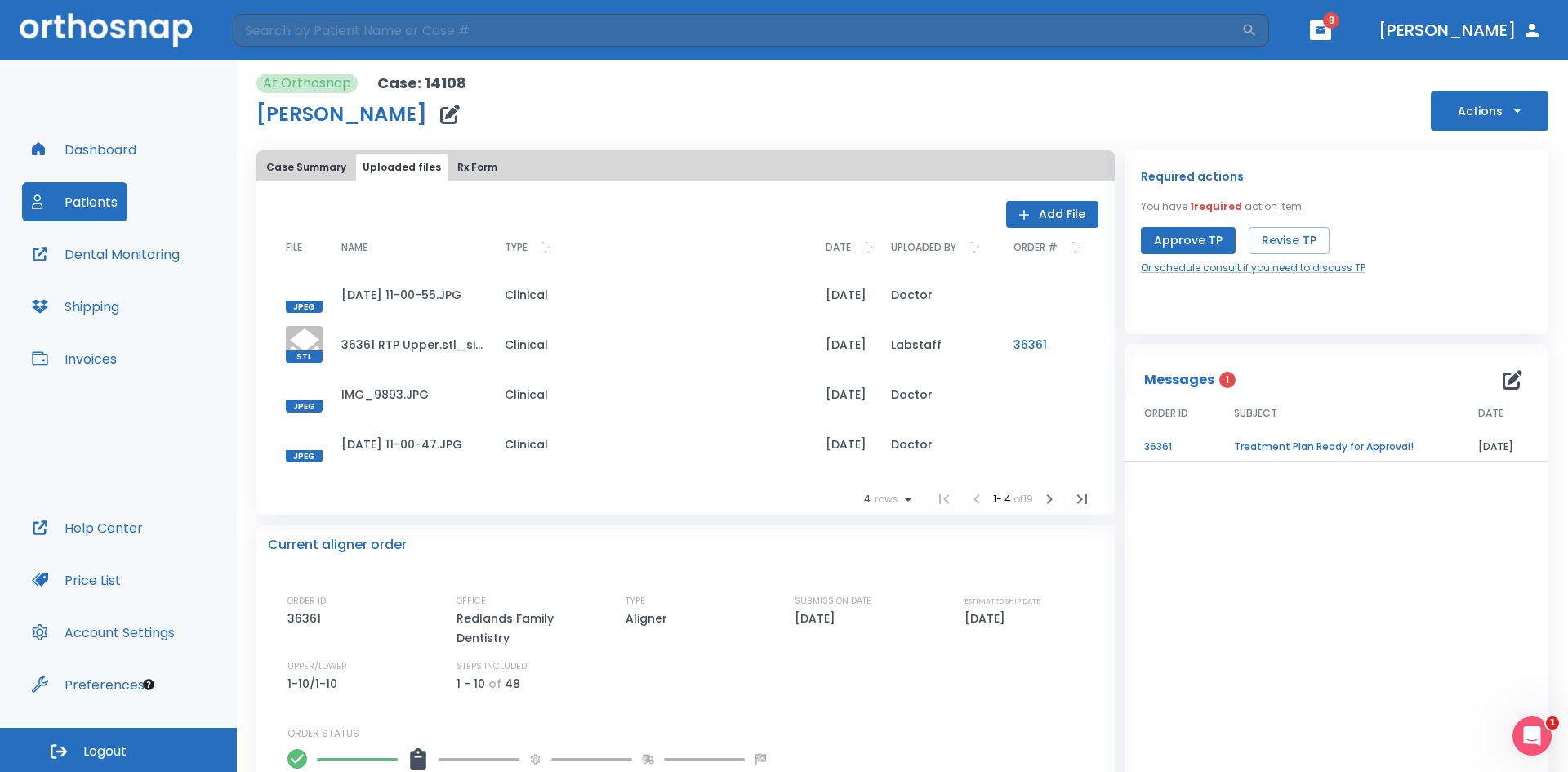
click at [309, 390] on div at bounding box center [304, 394] width 37 height 37
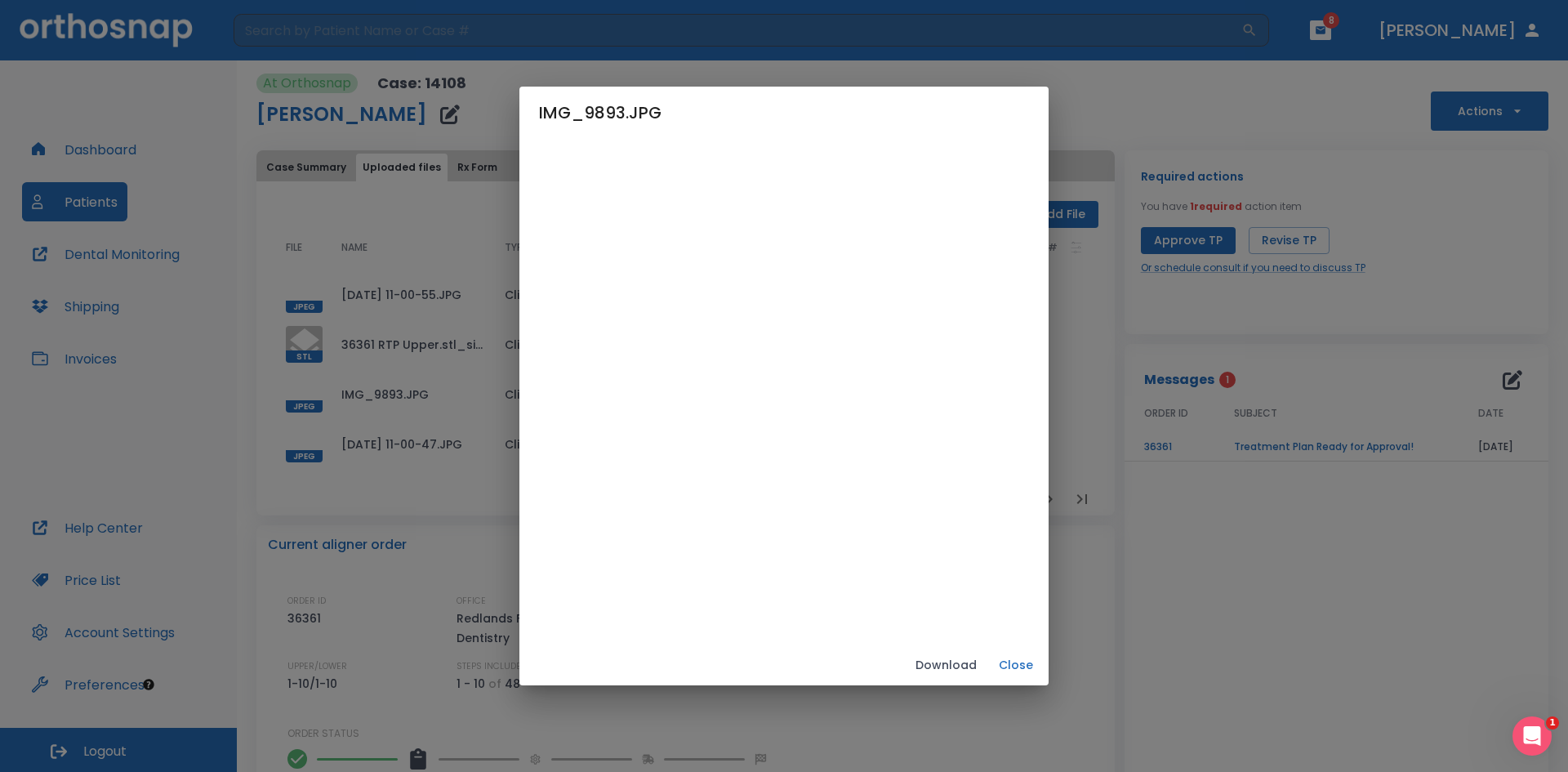
click at [1023, 665] on button "Close" at bounding box center [1015, 665] width 52 height 27
